Goal: Obtain resource: Obtain resource

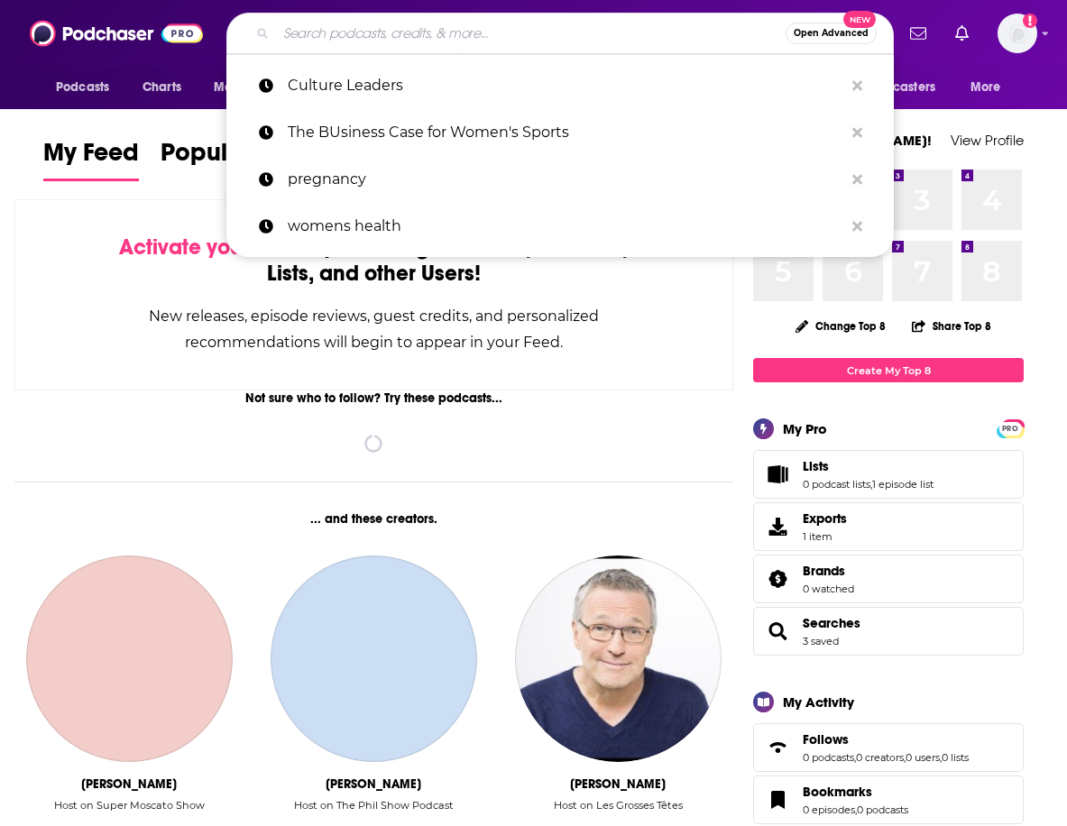
click at [364, 42] on input "Search podcasts, credits, & more..." at bounding box center [531, 33] width 510 height 29
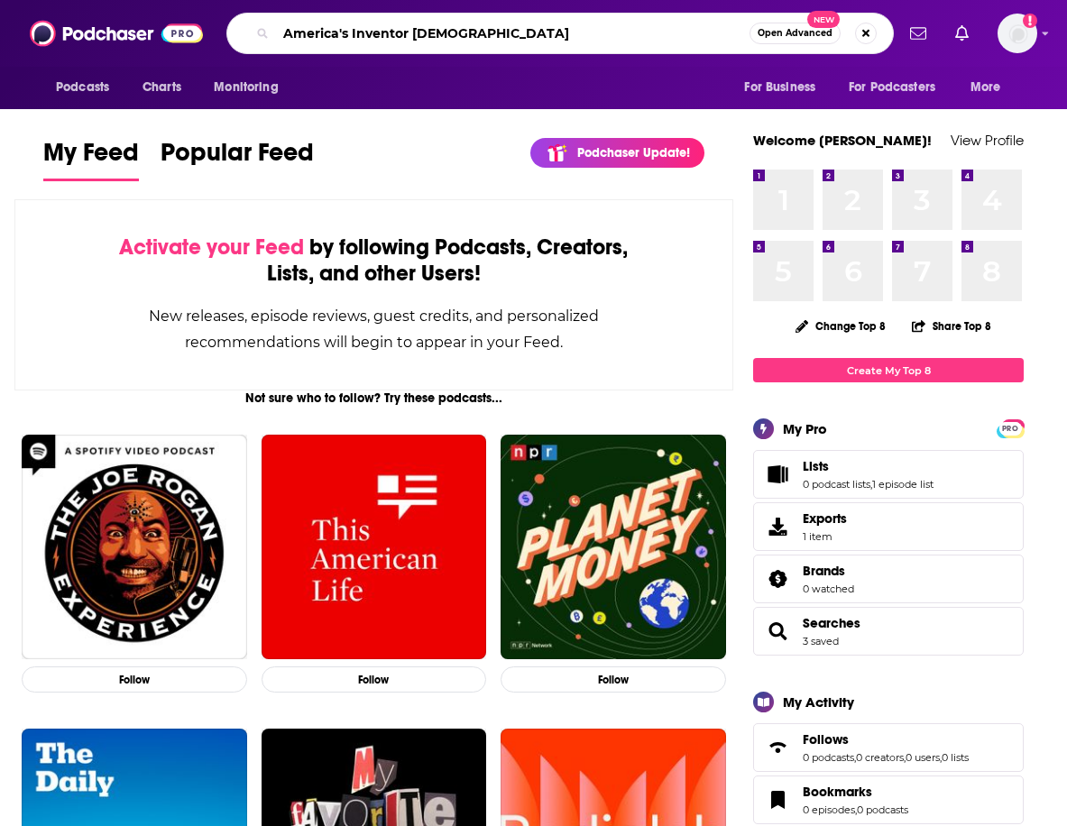
type input "America's Inventor [DEMOGRAPHIC_DATA]"
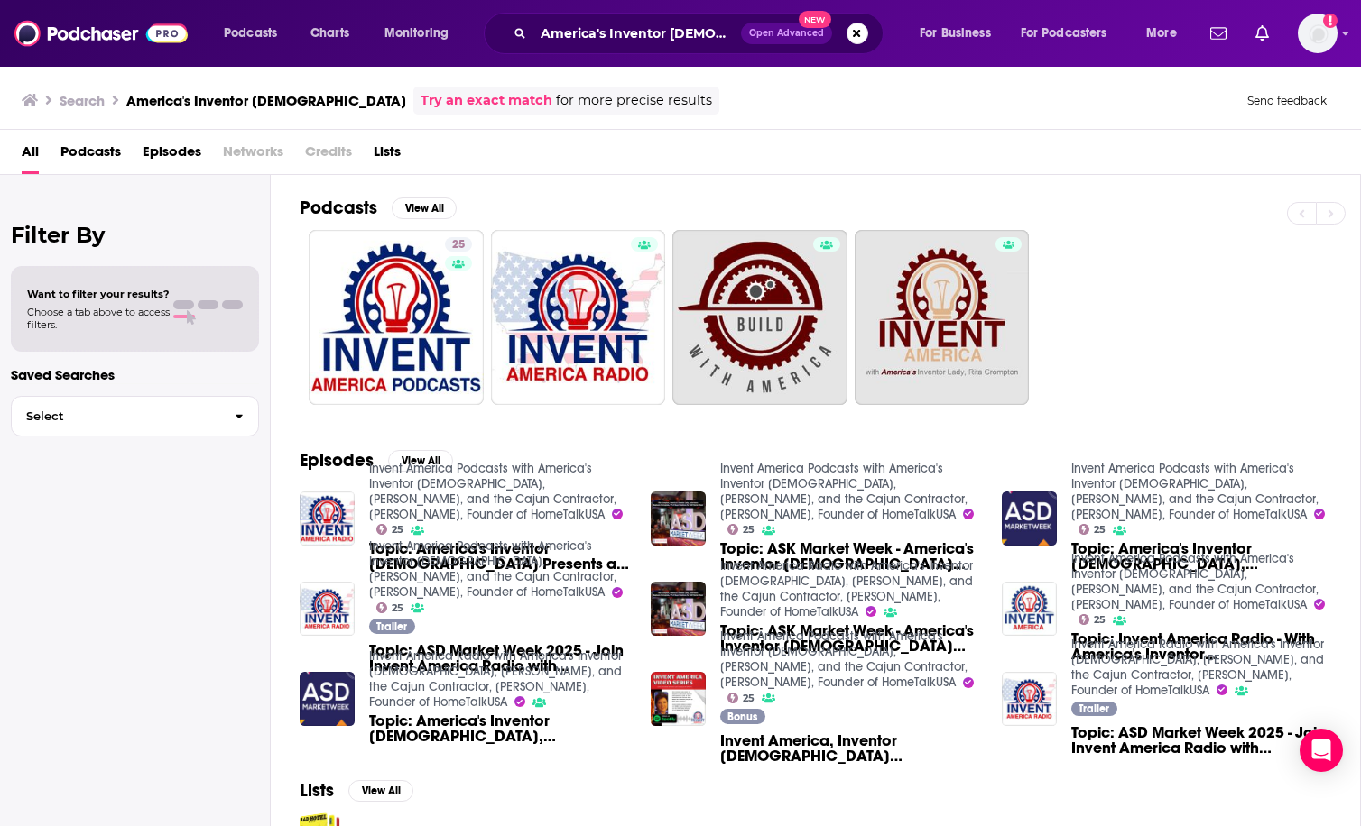
click at [392, 541] on span "Topic: America's Inventor [DEMOGRAPHIC_DATA] Presents a MasterClass in Inventon…" at bounding box center [499, 556] width 260 height 31
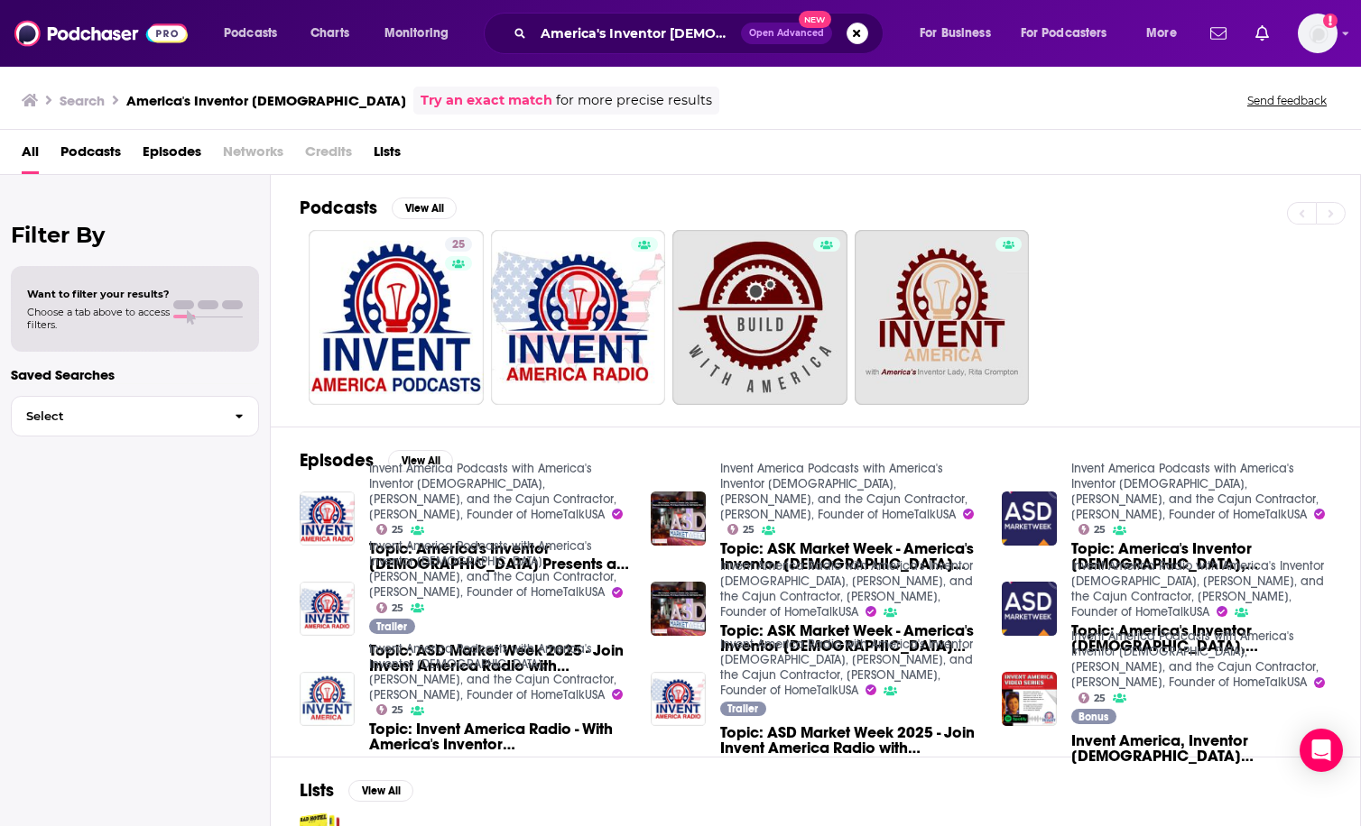
click at [236, 105] on h3 "America's Inventor [DEMOGRAPHIC_DATA]" at bounding box center [266, 100] width 280 height 17
click at [252, 46] on button "Podcasts" at bounding box center [255, 33] width 89 height 29
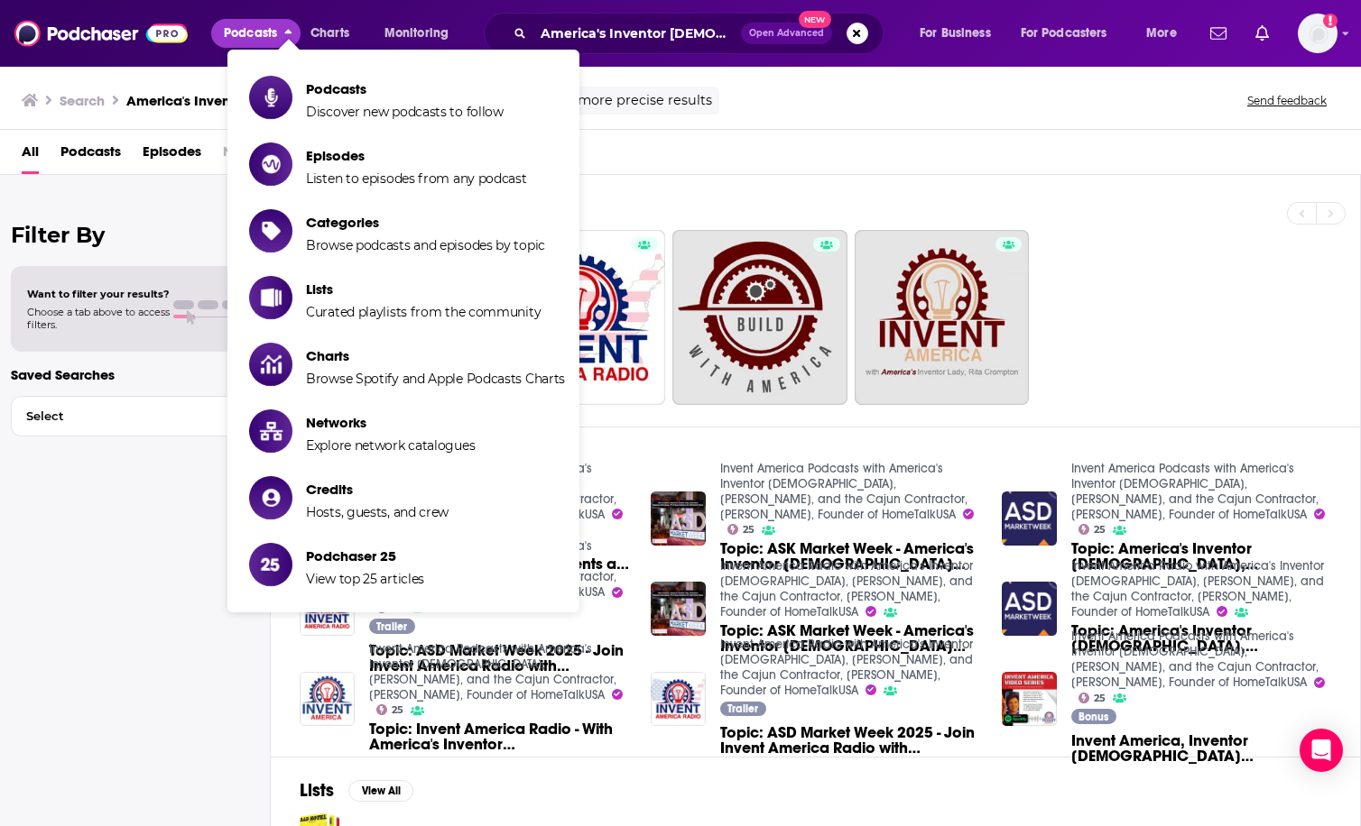
click at [252, 46] on button "Podcasts" at bounding box center [255, 33] width 89 height 29
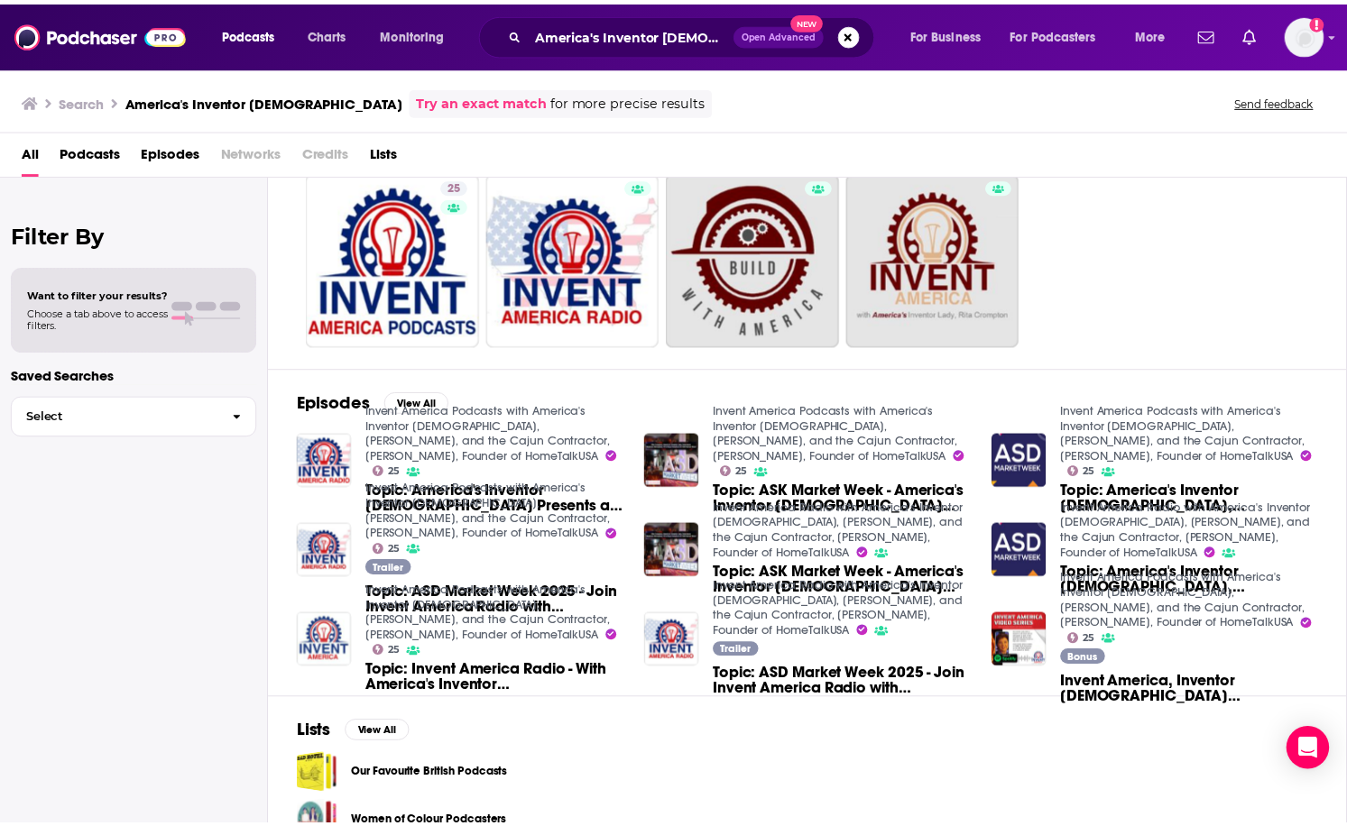
scroll to position [90, 0]
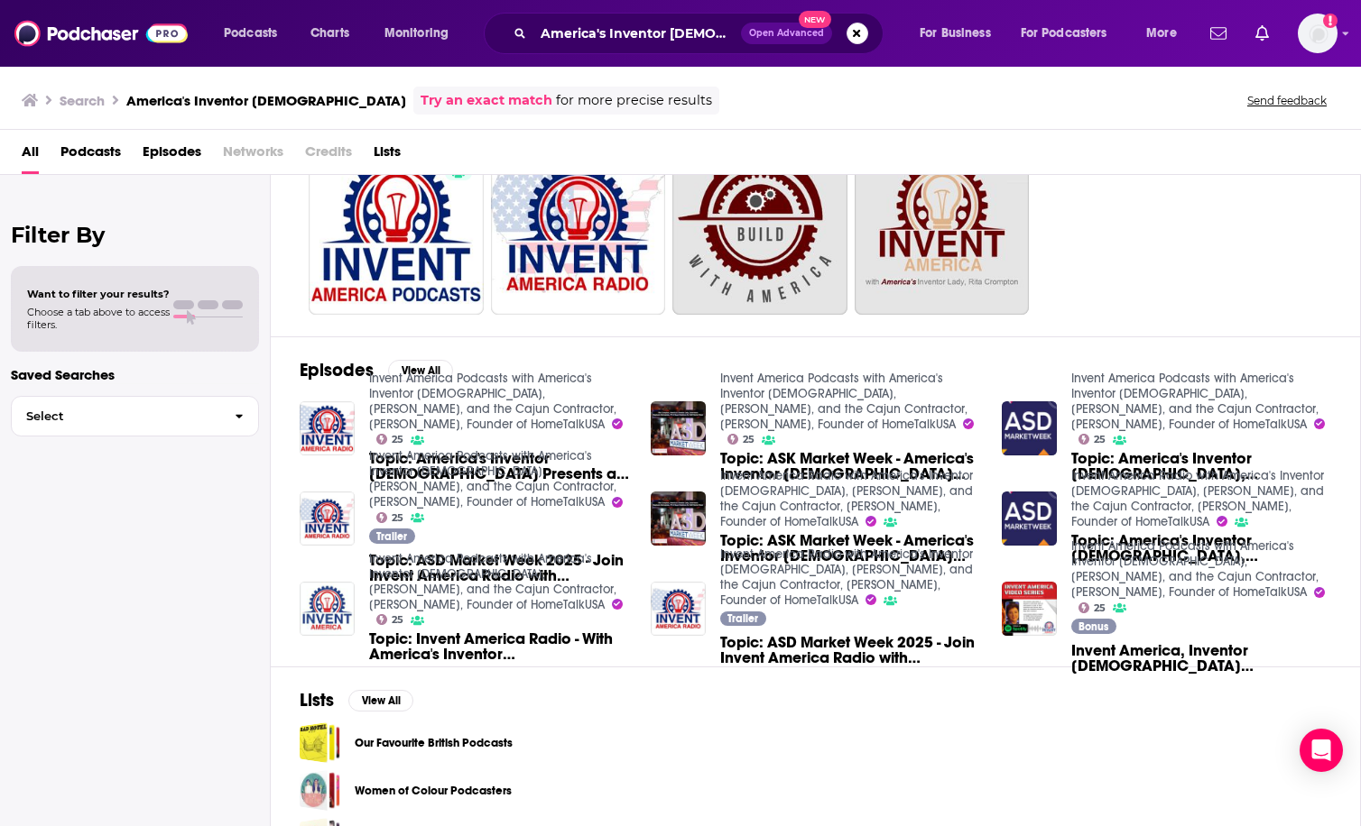
click at [158, 156] on span "Episodes" at bounding box center [172, 155] width 59 height 37
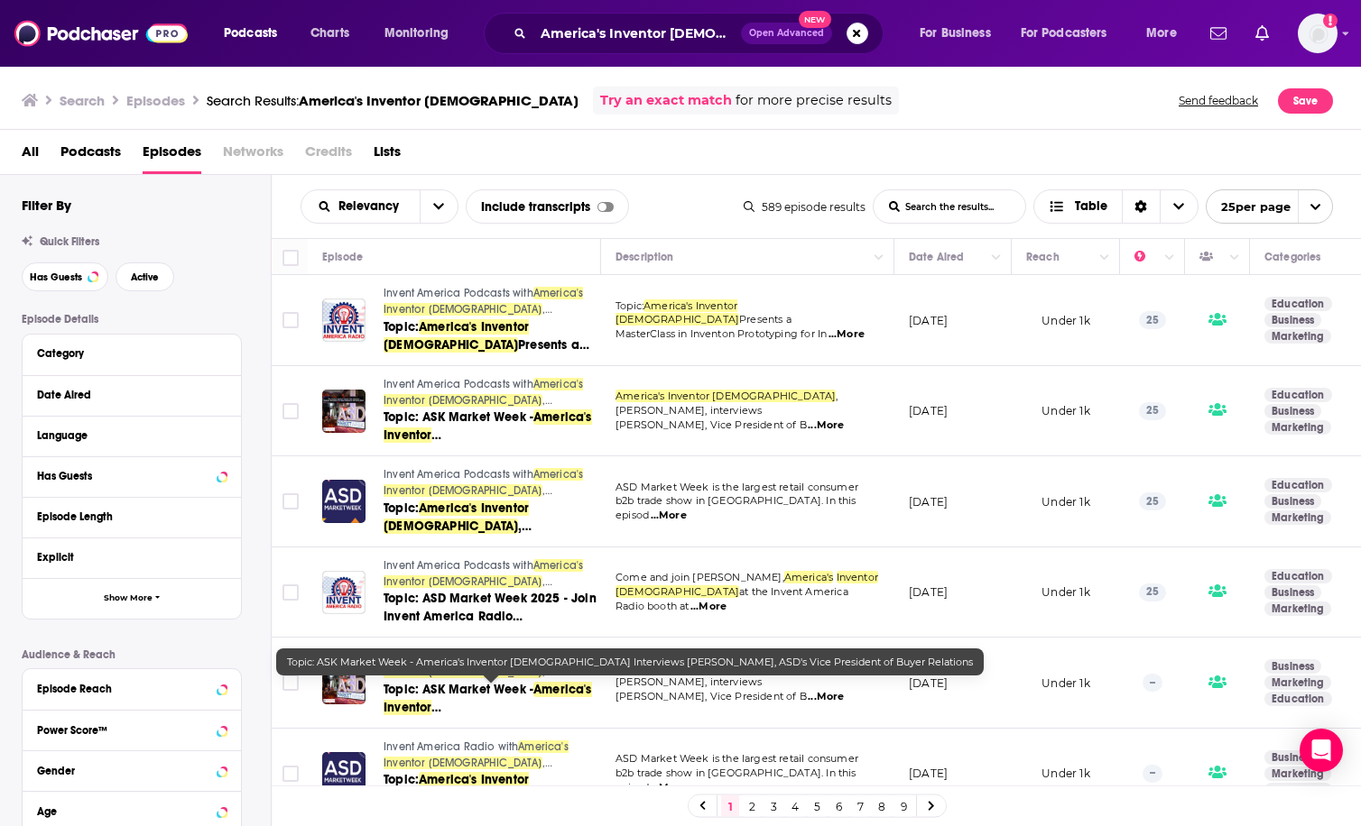
drag, startPoint x: 618, startPoint y: 162, endPoint x: 735, endPoint y: 43, distance: 167.2
click at [618, 162] on div "All Podcasts Episodes Networks Credits Lists" at bounding box center [684, 155] width 1325 height 37
click at [594, 34] on input "America's Inventor [DEMOGRAPHIC_DATA]" at bounding box center [637, 33] width 208 height 29
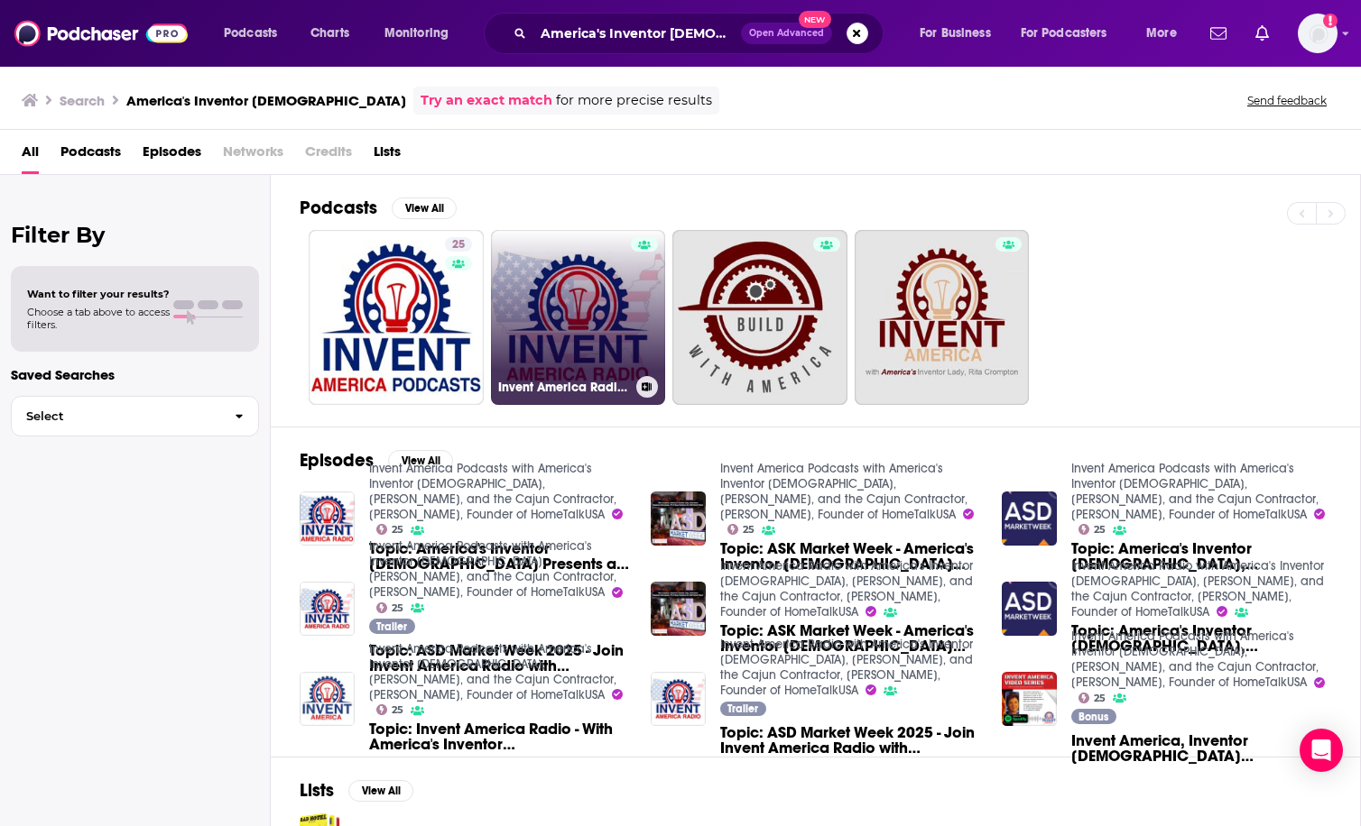
click at [499, 320] on link "Invent America Radio with America's Inventor [DEMOGRAPHIC_DATA], [PERSON_NAME],…" at bounding box center [578, 317] width 175 height 175
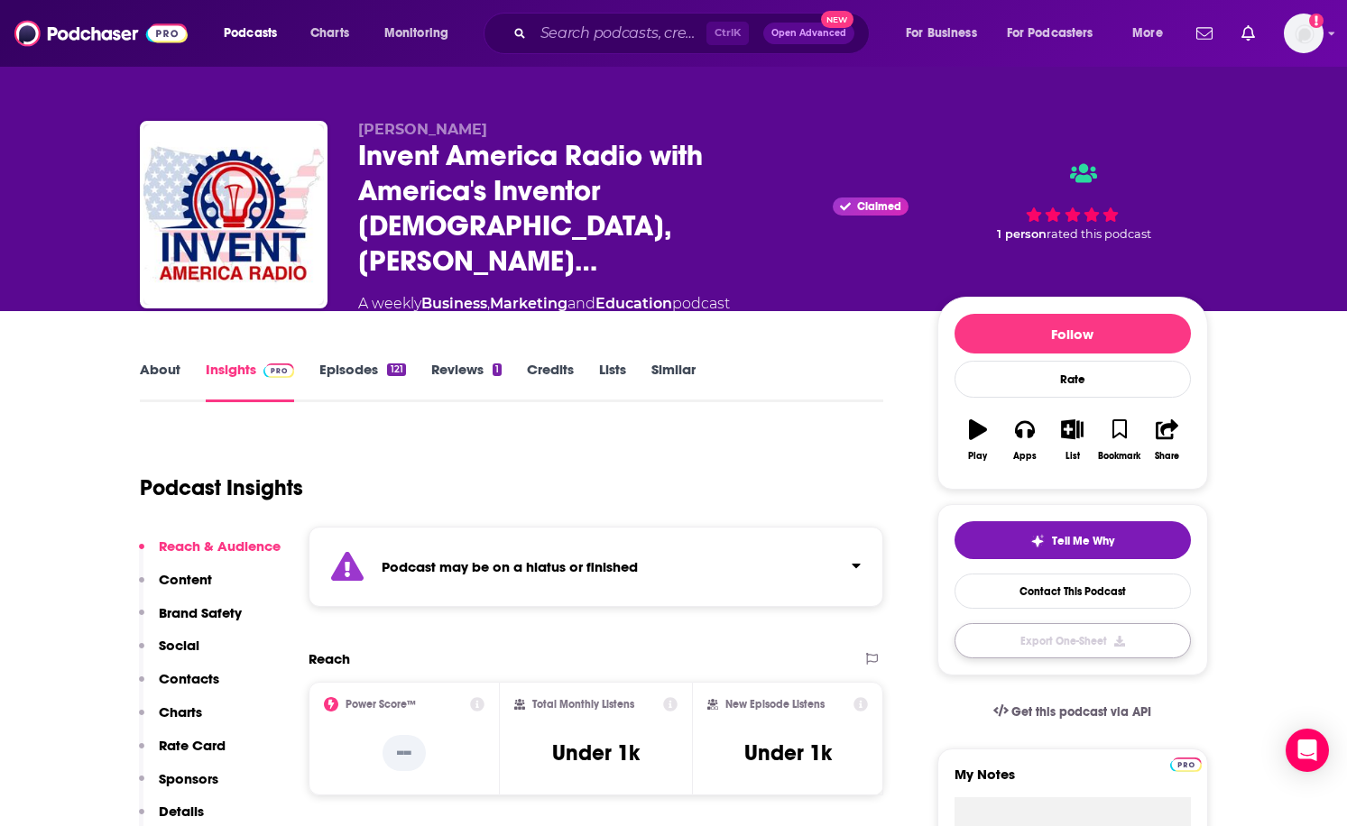
click at [1036, 623] on button "Export One-Sheet" at bounding box center [1073, 640] width 236 height 35
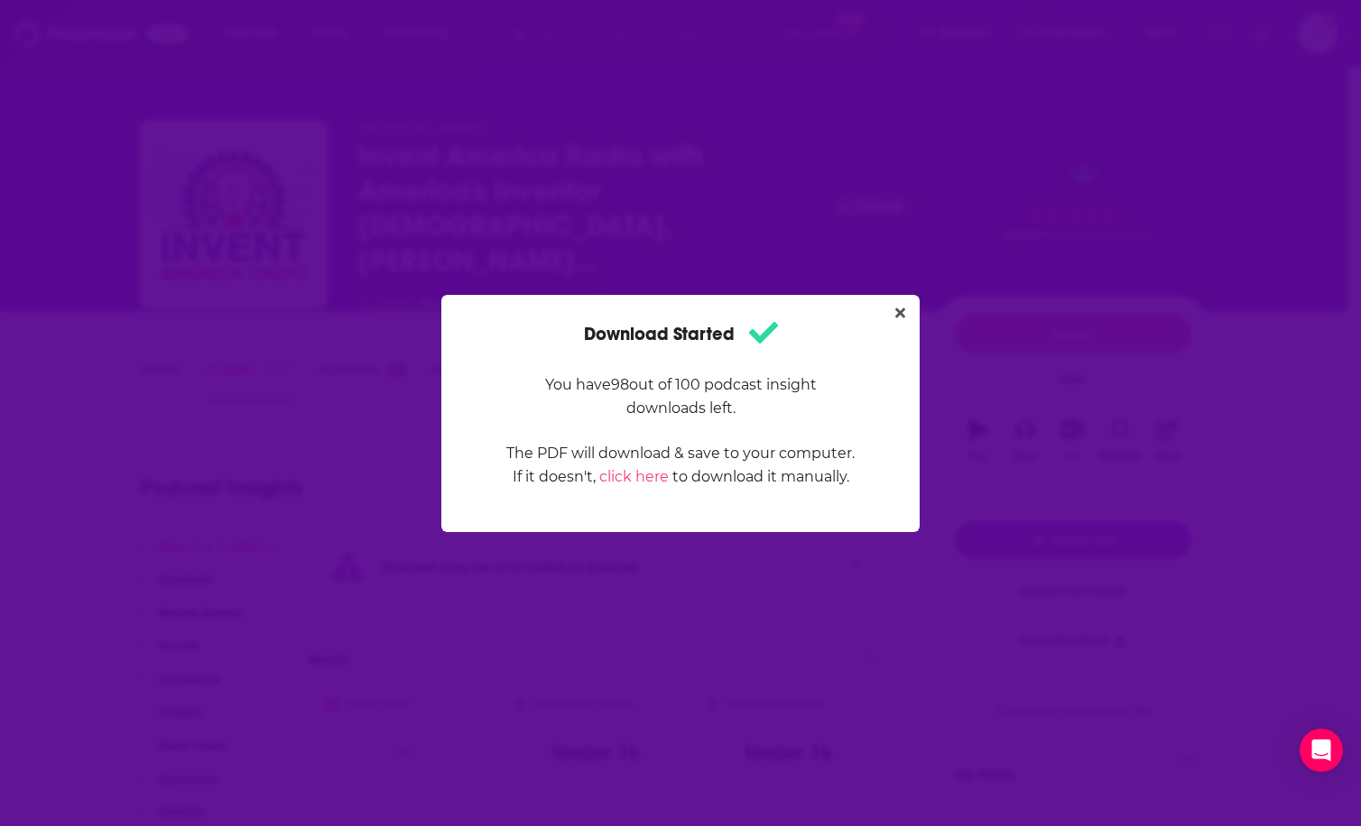
click at [564, 190] on div "Download Started You have 98 out of 100 podcast insight downloads left. The PDF…" at bounding box center [680, 413] width 1361 height 826
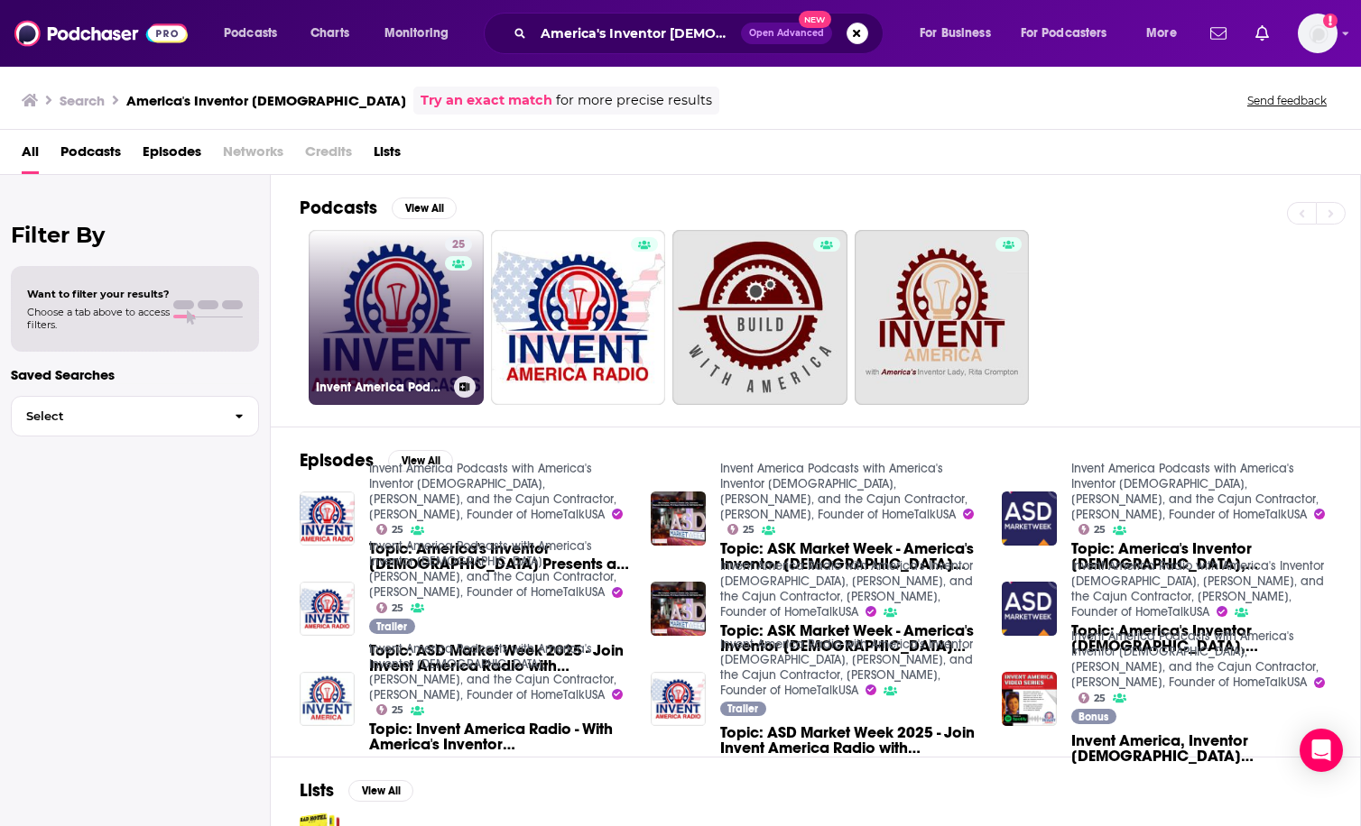
click at [349, 355] on link "25 Invent America Podcasts with America's Inventor [DEMOGRAPHIC_DATA], [PERSON_…" at bounding box center [396, 317] width 175 height 175
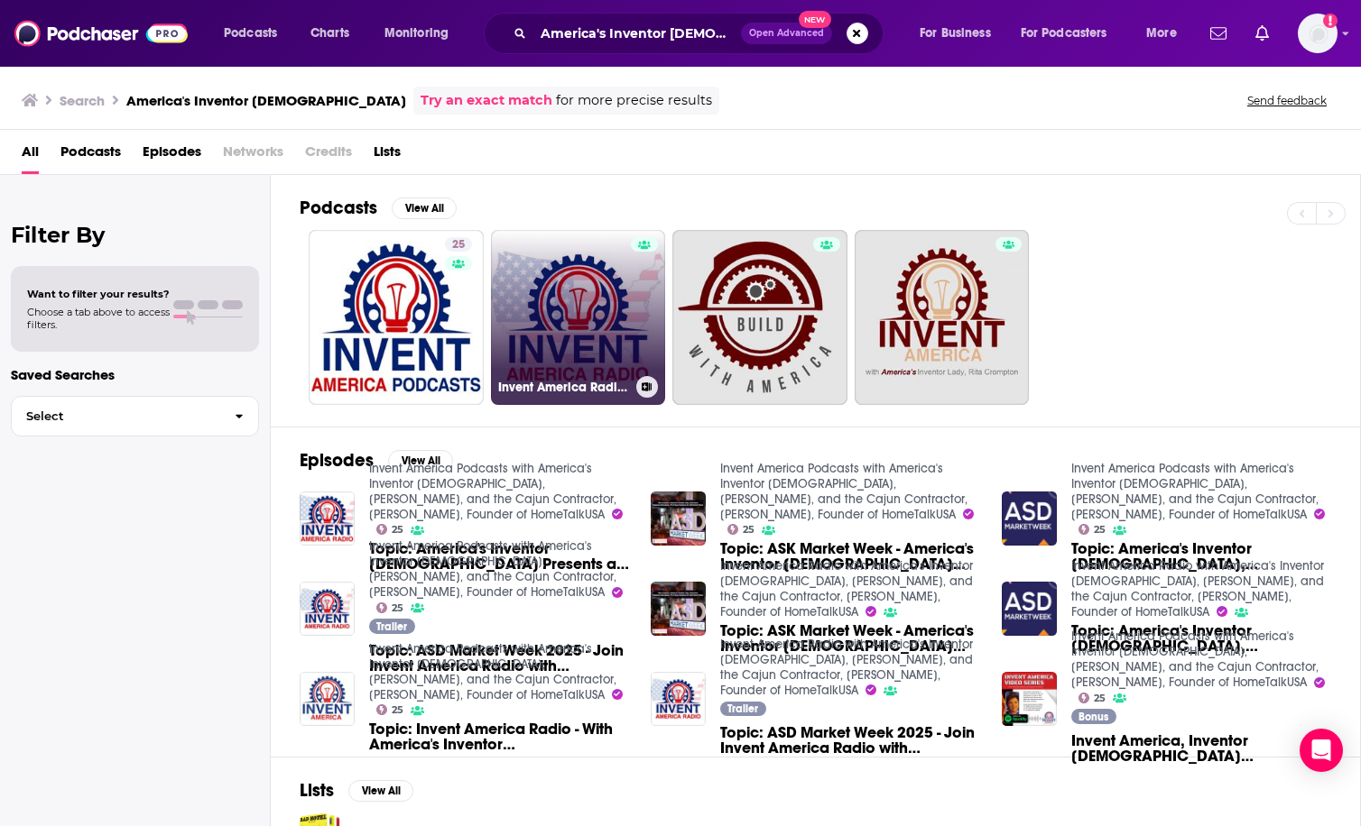
click at [534, 293] on link "Invent America Radio with America's Inventor [DEMOGRAPHIC_DATA], [PERSON_NAME],…" at bounding box center [578, 317] width 175 height 175
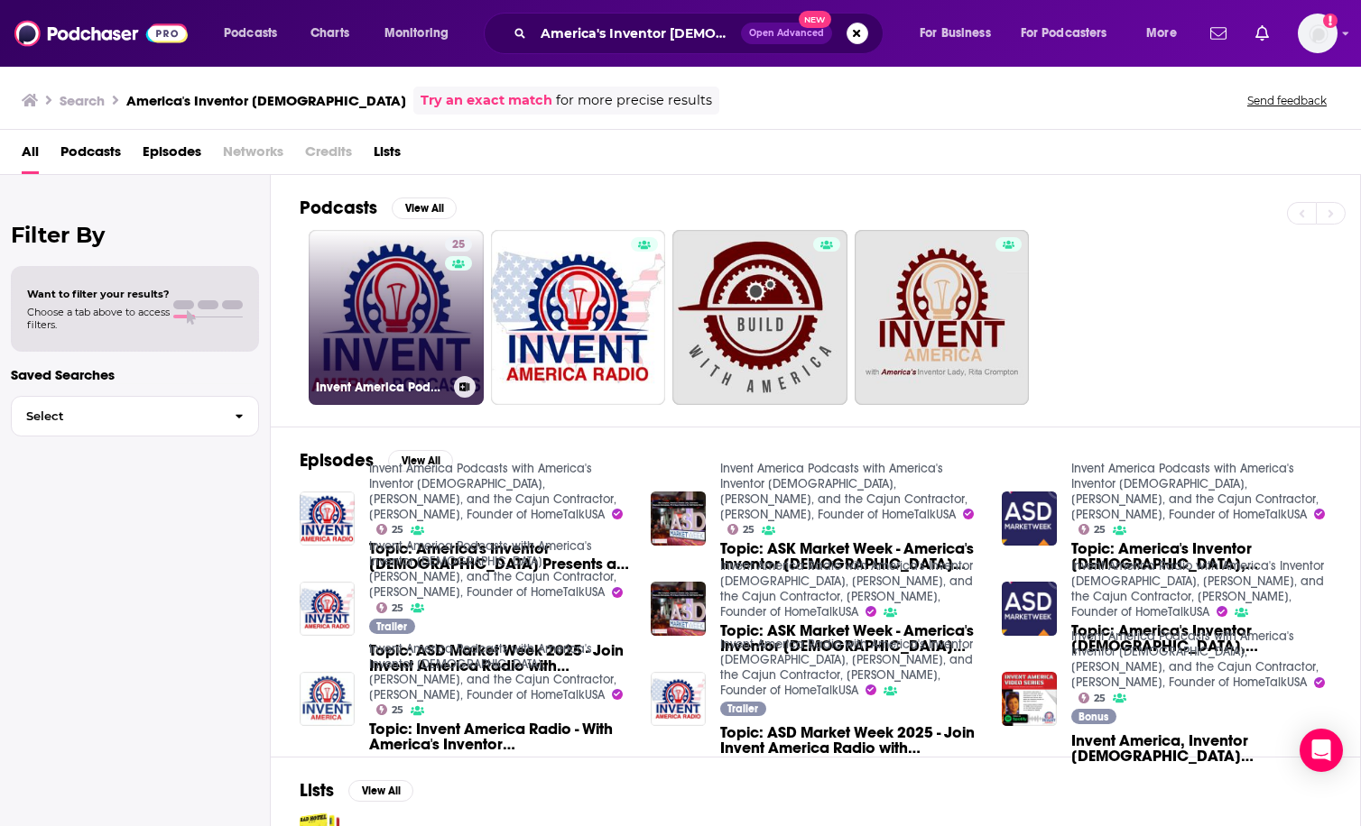
click at [375, 383] on h3 "Invent America Podcasts with America's Inventor [DEMOGRAPHIC_DATA], [PERSON_NAM…" at bounding box center [381, 387] width 131 height 15
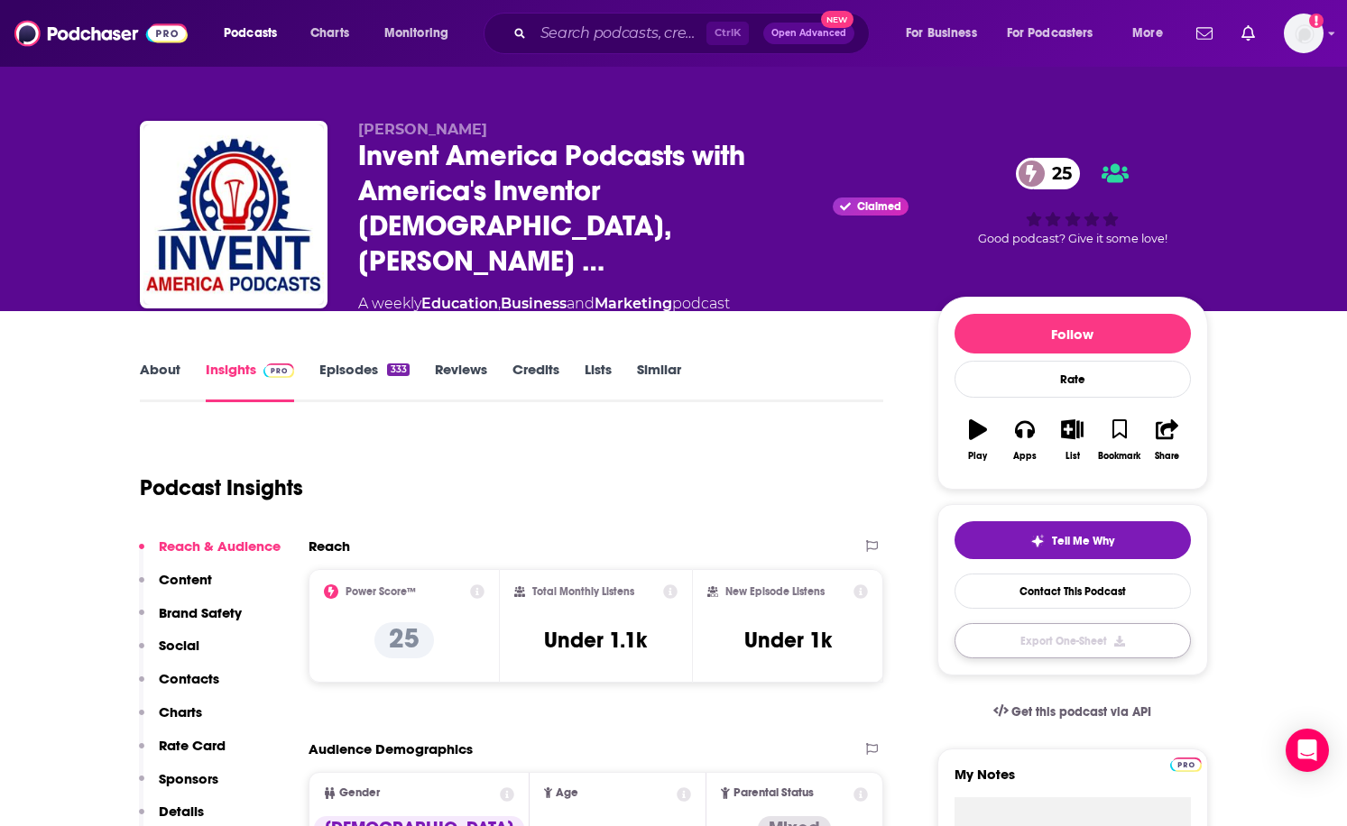
click at [1066, 623] on button "Export One-Sheet" at bounding box center [1073, 640] width 236 height 35
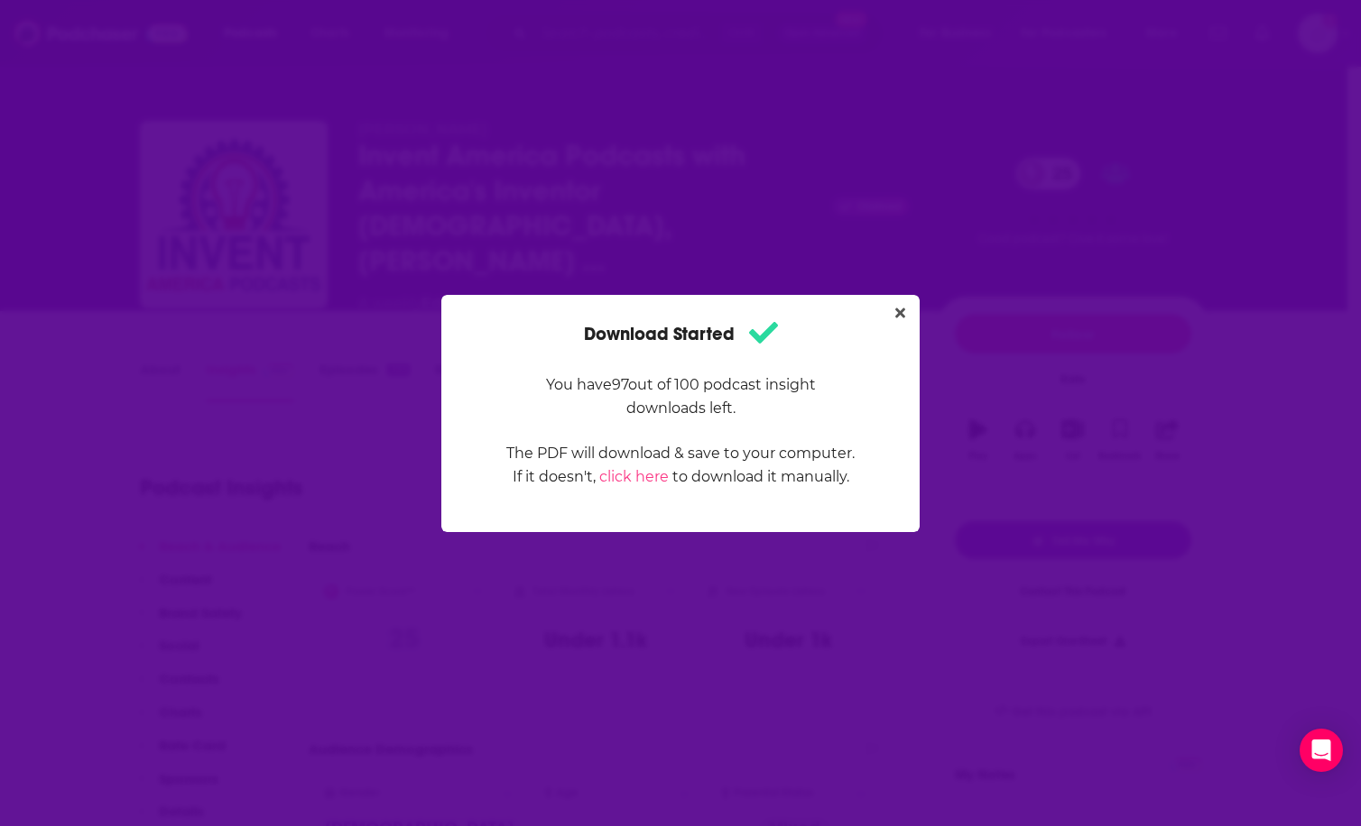
drag, startPoint x: 706, startPoint y: 212, endPoint x: 855, endPoint y: 119, distance: 175.5
click at [706, 212] on div "Download Started You have 97 out of 100 podcast insight downloads left. The PDF…" at bounding box center [680, 413] width 1361 height 826
